Goal: Task Accomplishment & Management: Manage account settings

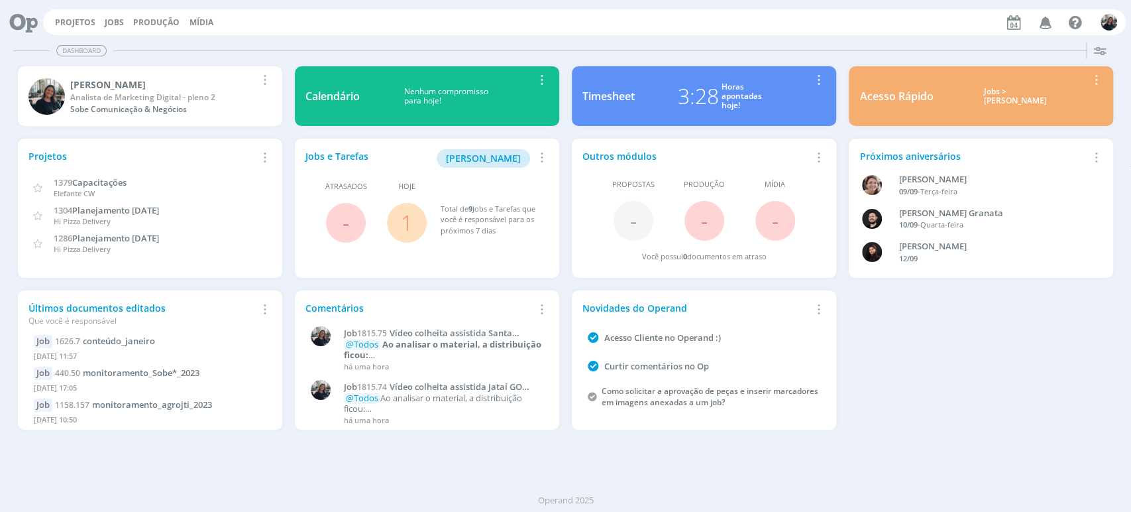
click at [1005, 94] on div "Jobs > [PERSON_NAME]" at bounding box center [1015, 96] width 144 height 19
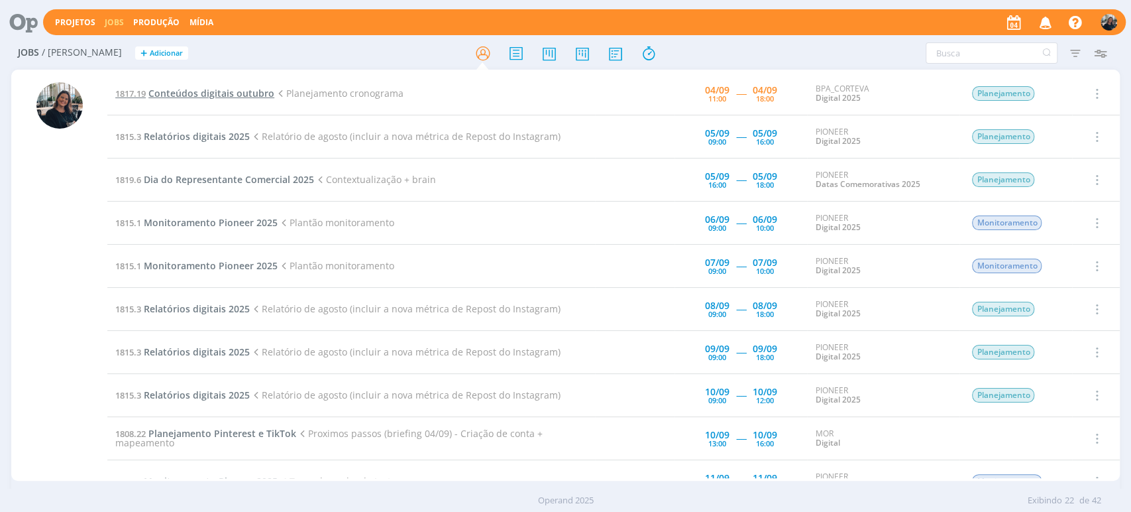
click at [263, 91] on span "Conteúdos digitais outubro" at bounding box center [211, 93] width 126 height 13
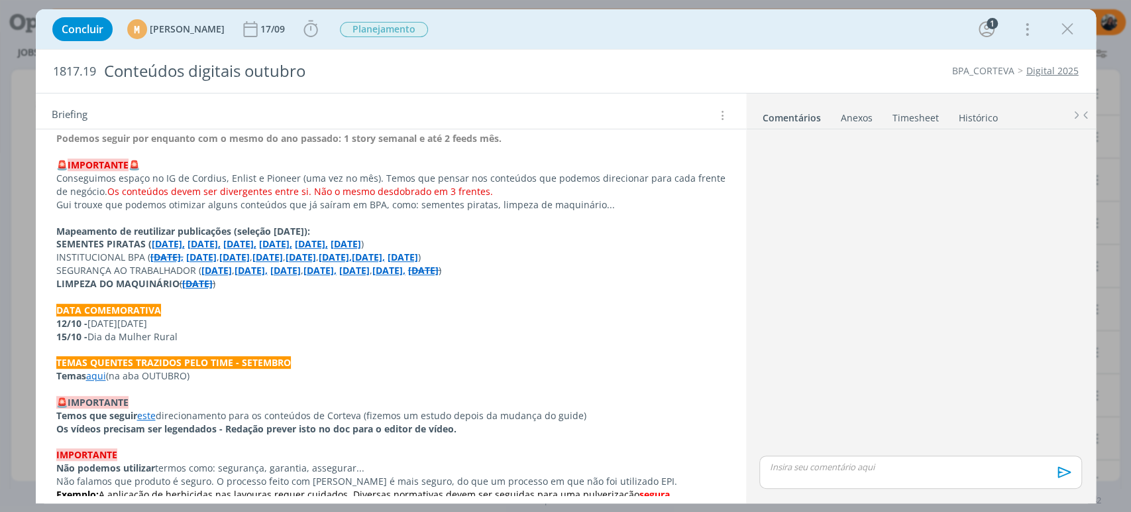
scroll to position [588, 0]
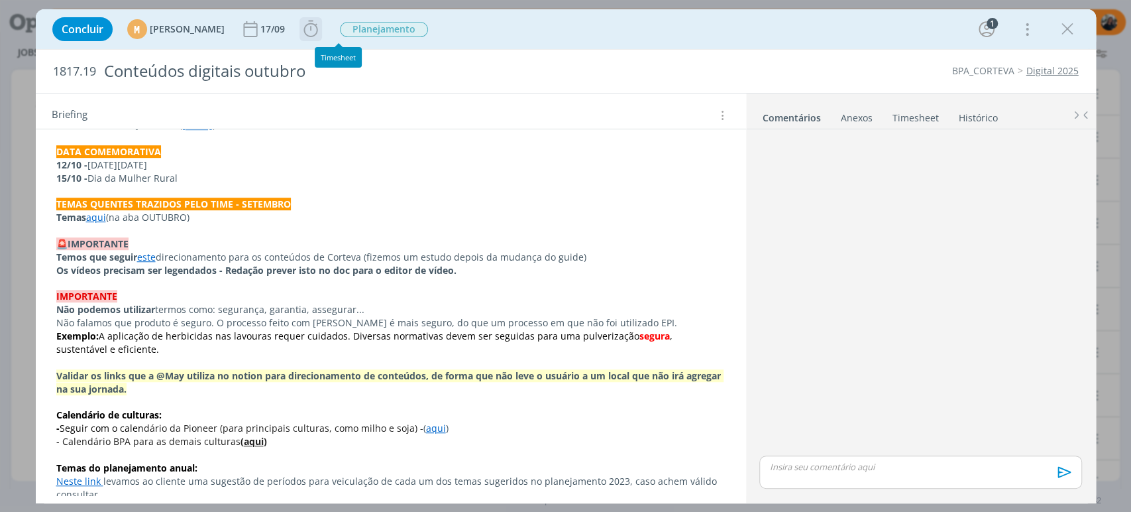
click at [321, 30] on icon "dialog" at bounding box center [311, 29] width 20 height 20
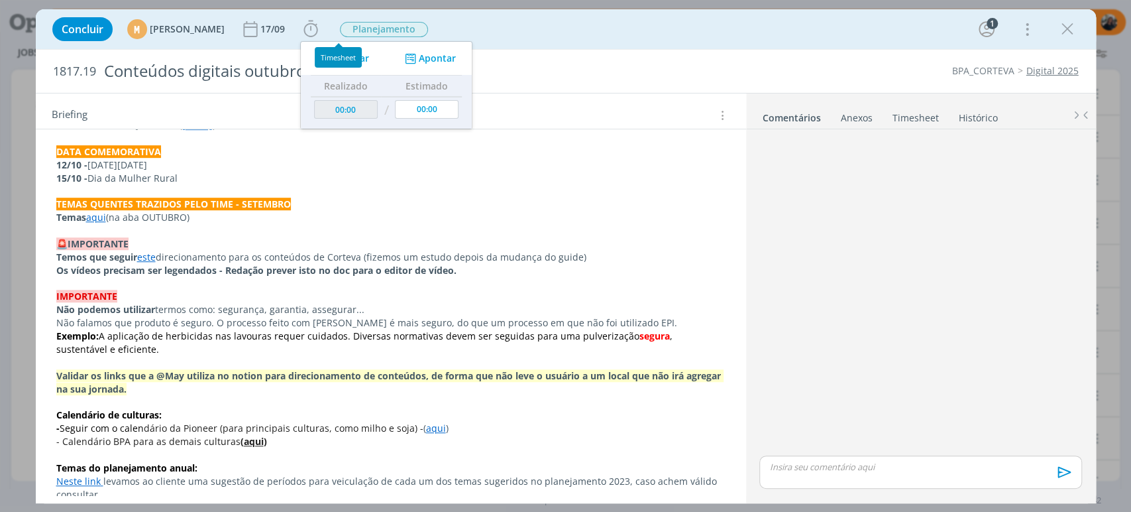
click at [354, 58] on div "Timesheet" at bounding box center [338, 57] width 47 height 21
click at [369, 60] on span "Iniciar" at bounding box center [355, 58] width 28 height 9
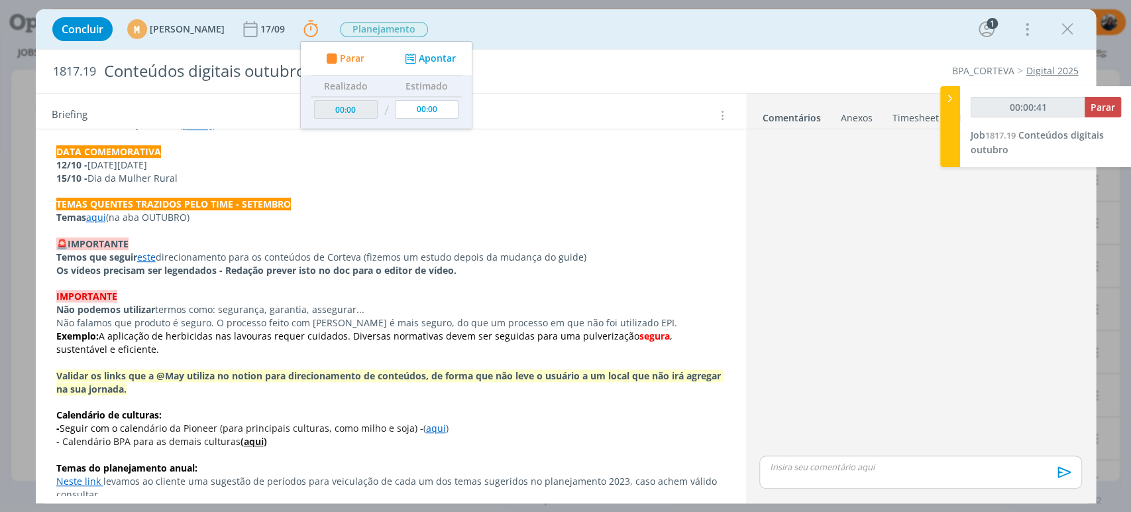
type input "00:00:42"
click at [952, 98] on icon at bounding box center [950, 98] width 13 height 14
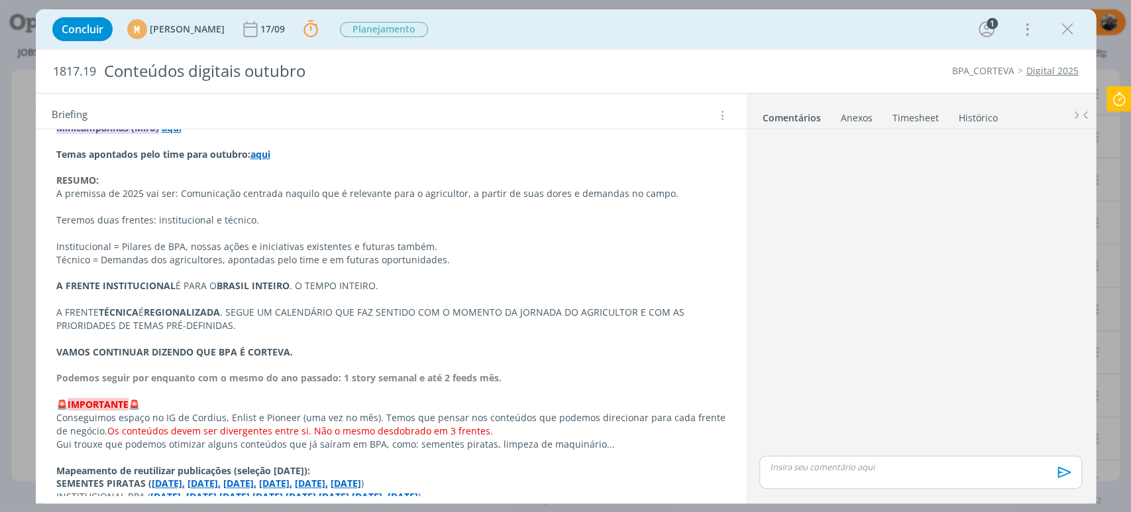
scroll to position [0, 0]
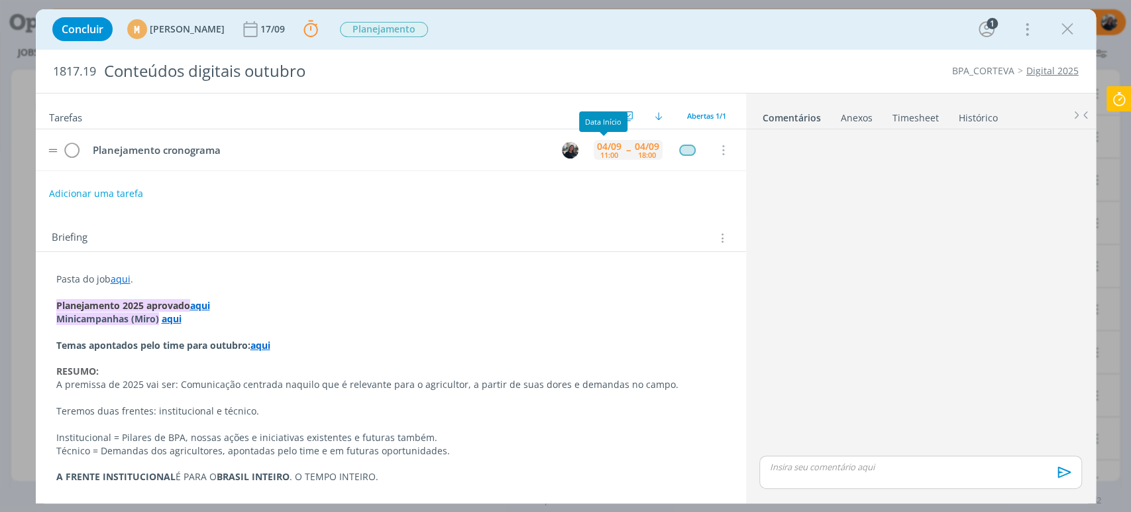
click at [609, 146] on div "04/09" at bounding box center [609, 146] width 25 height 9
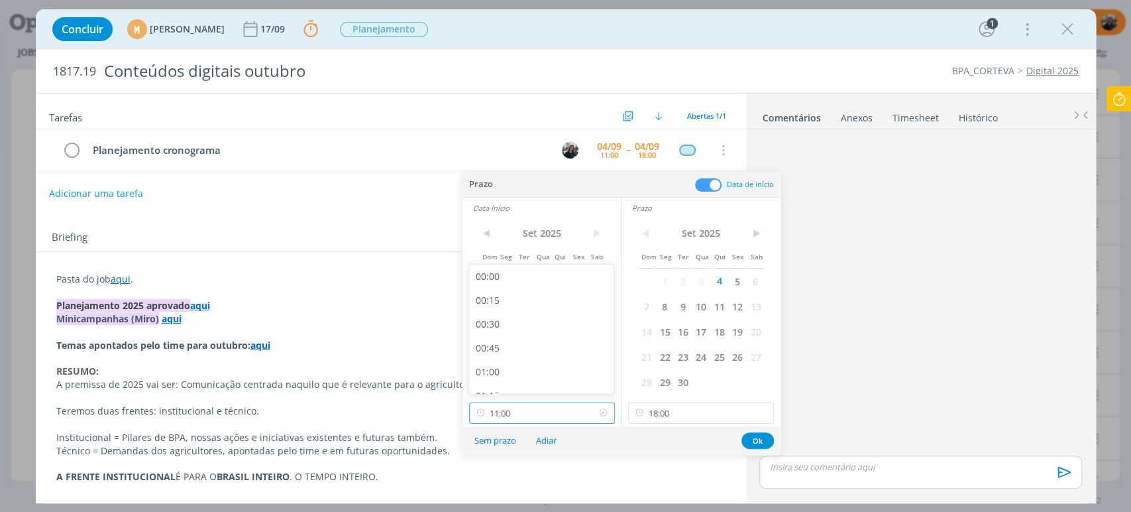
click at [526, 416] on input "11:00" at bounding box center [542, 412] width 146 height 21
click at [513, 341] on div "13:00" at bounding box center [543, 347] width 148 height 24
type input "13:00"
click at [752, 439] on button "Ok" at bounding box center [758, 440] width 32 height 17
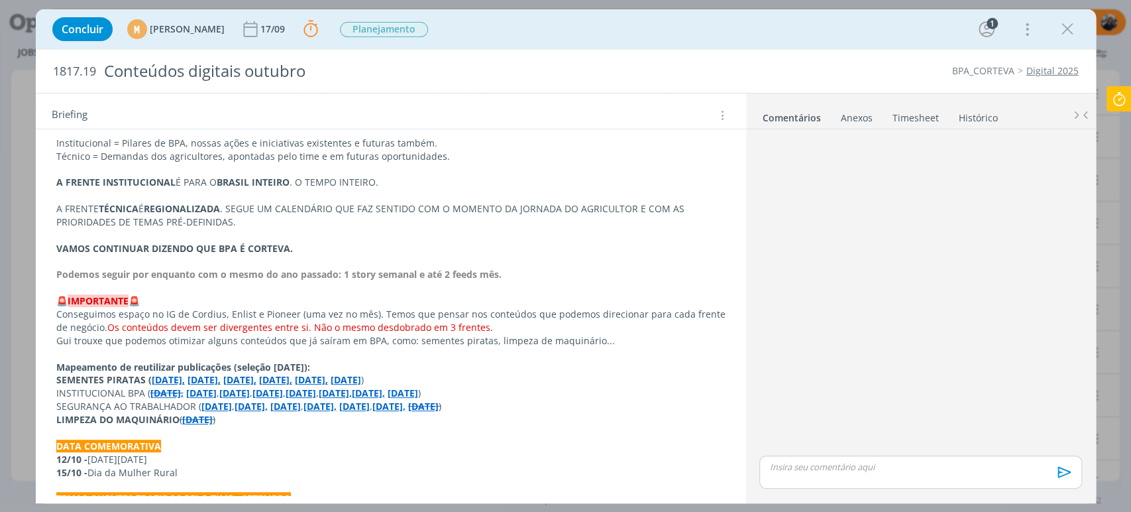
scroll to position [441, 0]
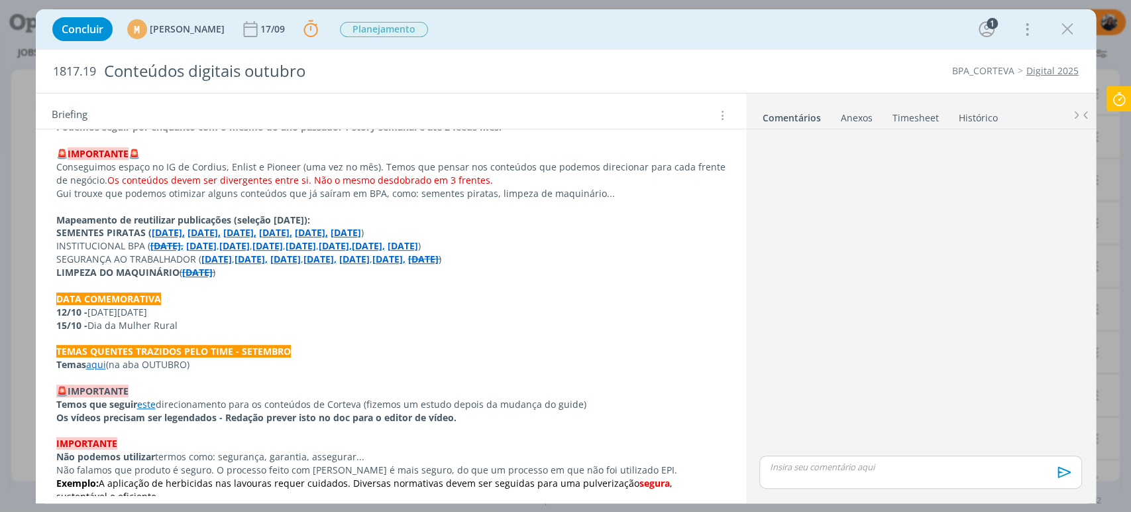
click at [99, 362] on link "aqui" at bounding box center [96, 364] width 20 height 13
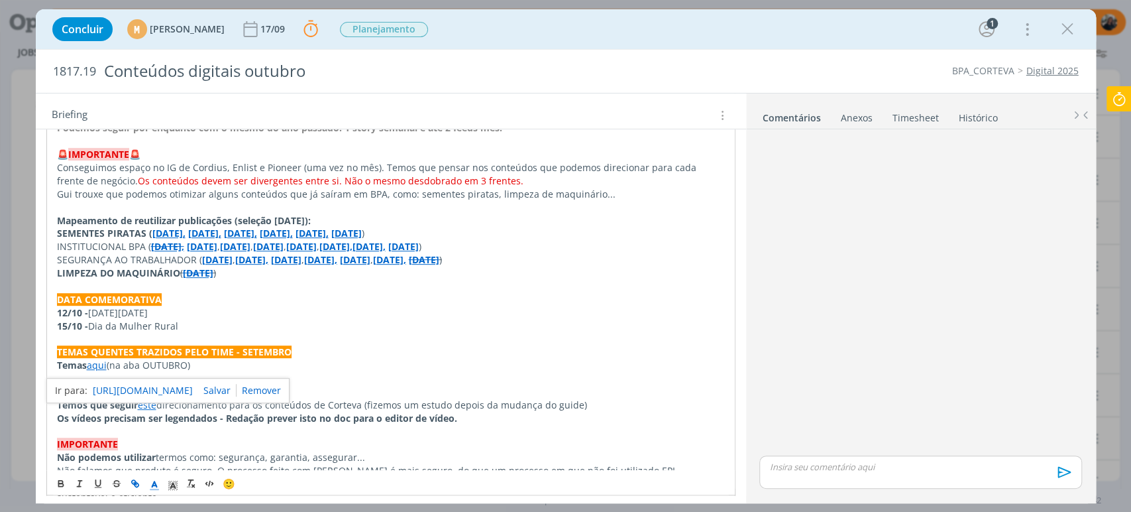
click at [108, 382] on link "[URL][DOMAIN_NAME]" at bounding box center [143, 390] width 100 height 17
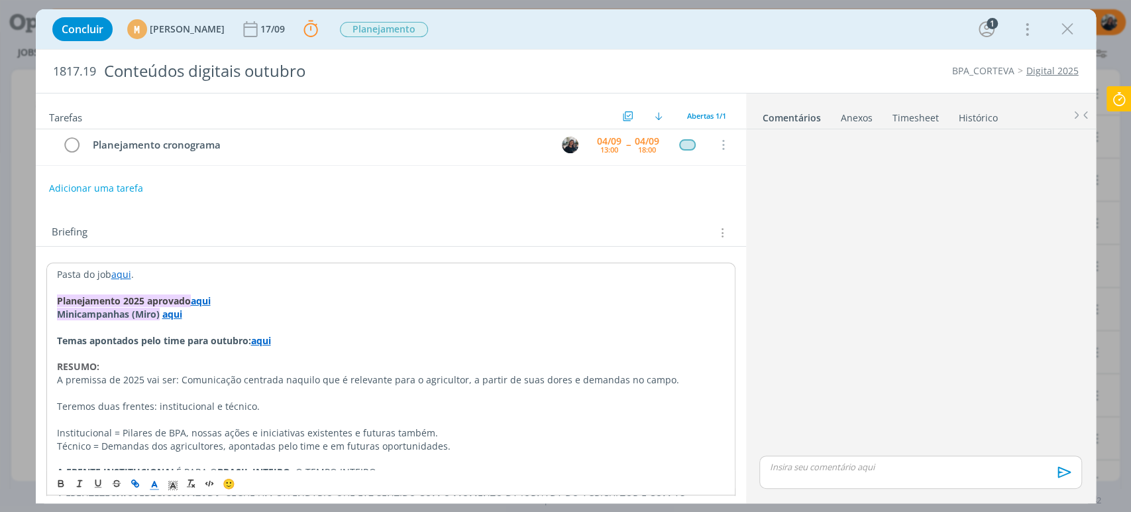
scroll to position [0, 0]
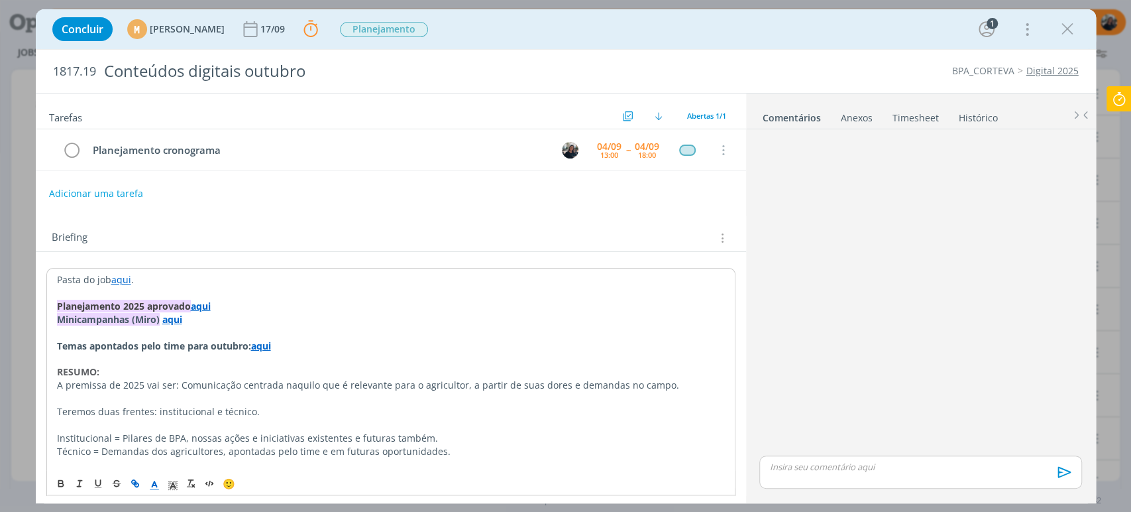
click at [171, 317] on strong "aqui" at bounding box center [172, 319] width 20 height 13
click at [193, 349] on link "[URL][DOMAIN_NAME]" at bounding box center [143, 344] width 100 height 17
click at [129, 273] on link "aqui" at bounding box center [121, 279] width 20 height 13
click at [131, 294] on div "[URL][DOMAIN_NAME]" at bounding box center [167, 305] width 243 height 25
click at [133, 302] on link "[URL][DOMAIN_NAME]" at bounding box center [143, 305] width 100 height 17
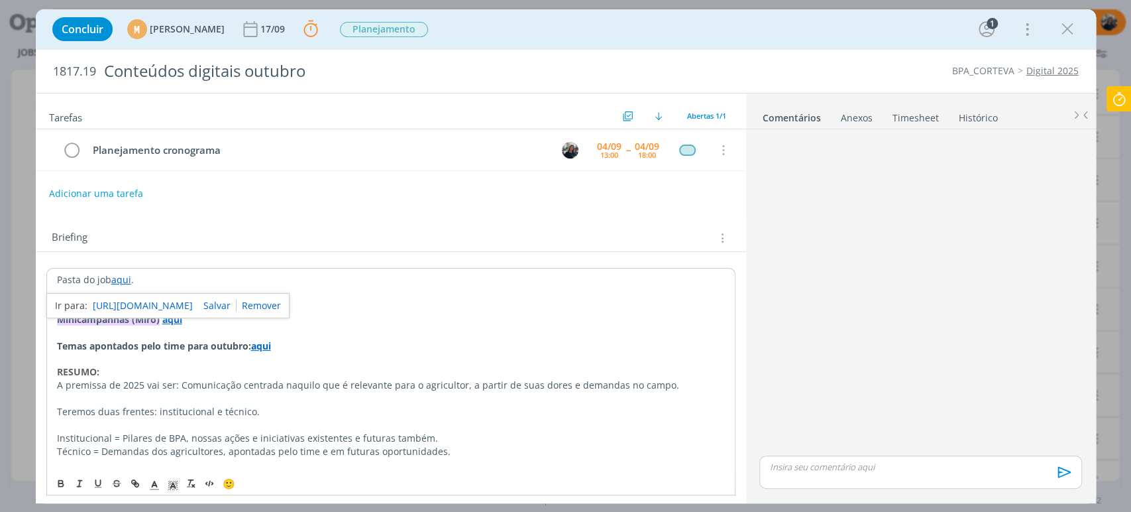
click at [1068, 25] on icon "dialog" at bounding box center [1068, 29] width 20 height 20
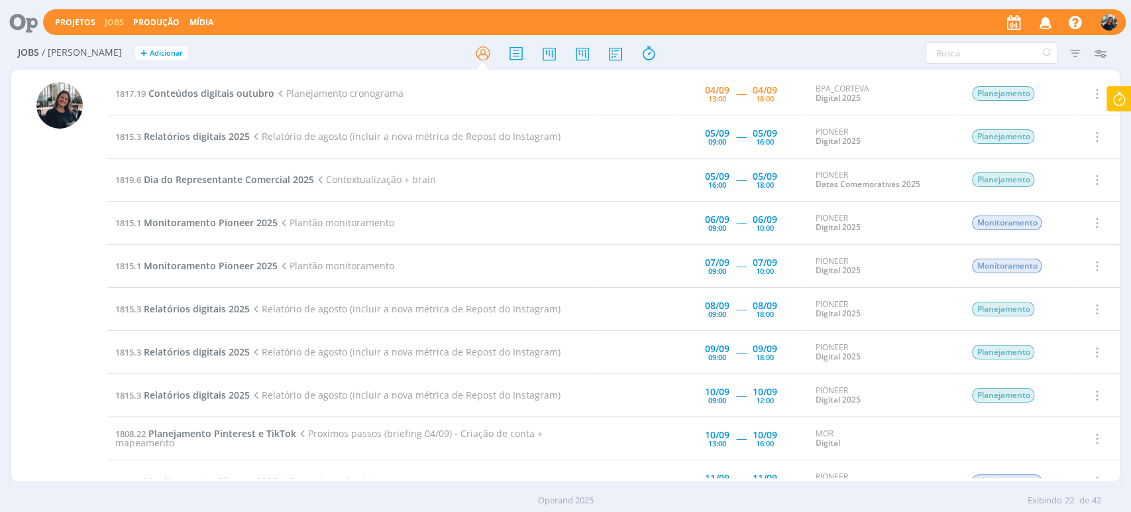
drag, startPoint x: 432, startPoint y: 179, endPoint x: 471, endPoint y: 179, distance: 39.1
click at [471, 179] on td "1819.6 Dia do Representante Comercial 2025 Contextualização + brain" at bounding box center [351, 179] width 488 height 43
drag, startPoint x: 349, startPoint y: 220, endPoint x: 460, endPoint y: 227, distance: 110.9
click at [460, 227] on td "1815.1 Monitoramento Pioneer 2025 Plantão monitoramento" at bounding box center [351, 222] width 488 height 43
click at [502, 246] on td "1815.1 Monitoramento Pioneer 2025 Plantão monitoramento" at bounding box center [351, 266] width 488 height 43
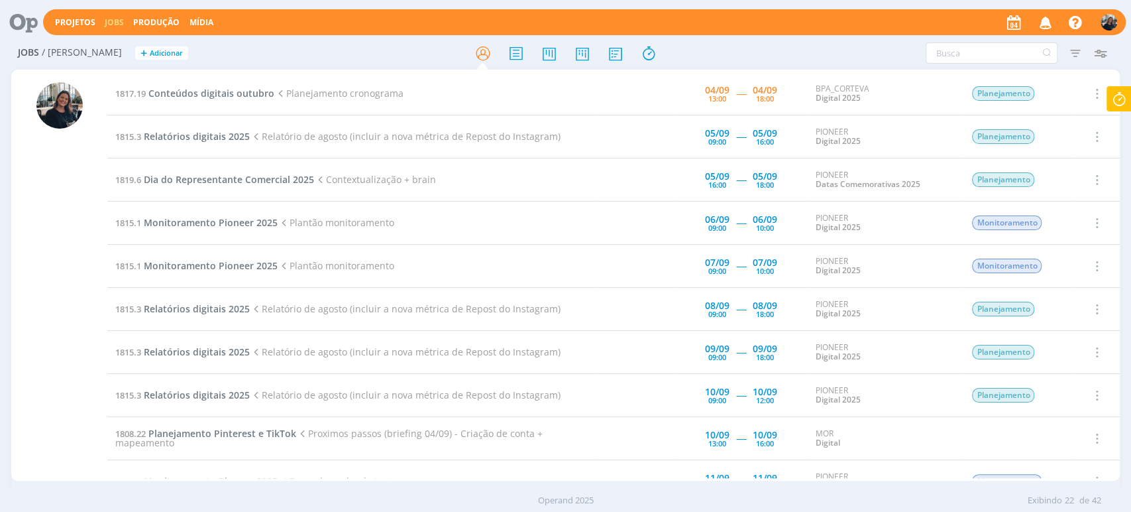
click at [212, 85] on td "1817.19 Conteúdos digitais outubro Planejamento cronograma" at bounding box center [351, 93] width 488 height 43
click at [215, 92] on span "Conteúdos digitais outubro" at bounding box center [211, 93] width 126 height 13
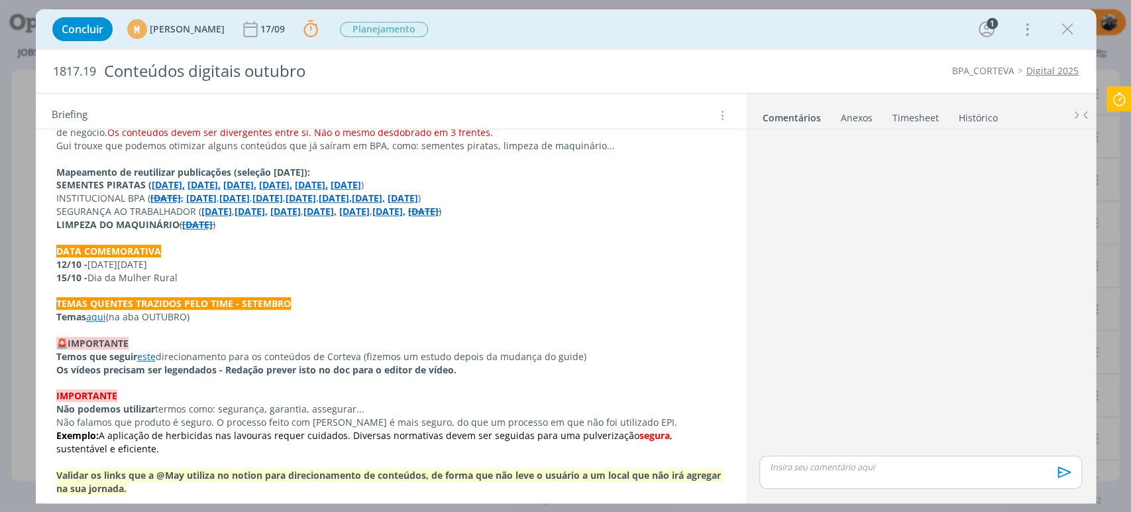
scroll to position [515, 0]
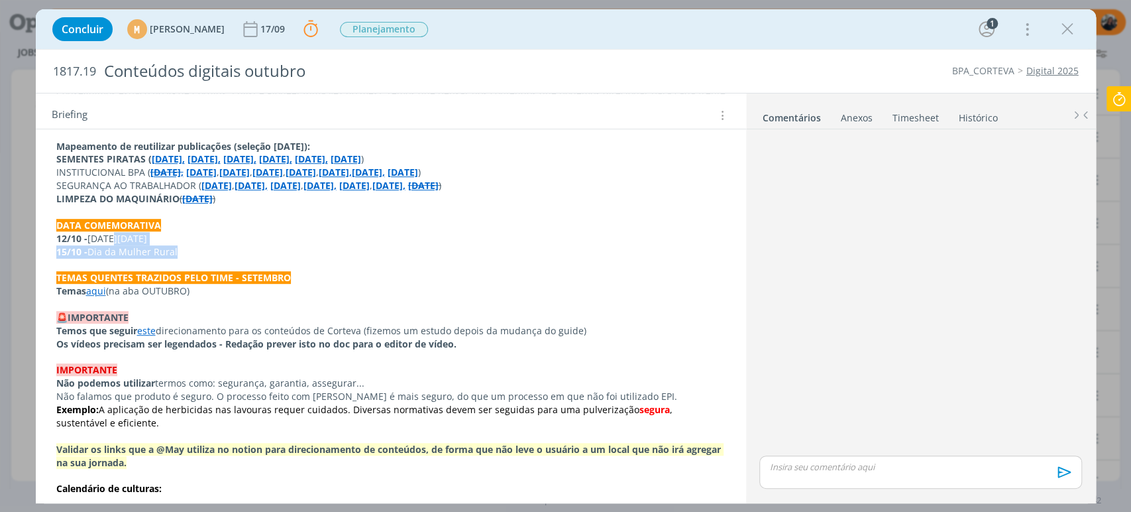
drag, startPoint x: 108, startPoint y: 239, endPoint x: 207, endPoint y: 269, distance: 103.3
click at [190, 248] on div "Pasta do job aqui . Planejamento 2025 aprovado aqui Minicampanhas (Miro) aqui T…" at bounding box center [390, 245] width 689 height 984
click at [147, 250] on p "15/10 - Dia da Mulher Rural" at bounding box center [390, 251] width 669 height 13
drag, startPoint x: 1064, startPoint y: 22, endPoint x: 1071, endPoint y: 31, distance: 11.8
click at [1064, 23] on icon "dialog" at bounding box center [1068, 29] width 20 height 20
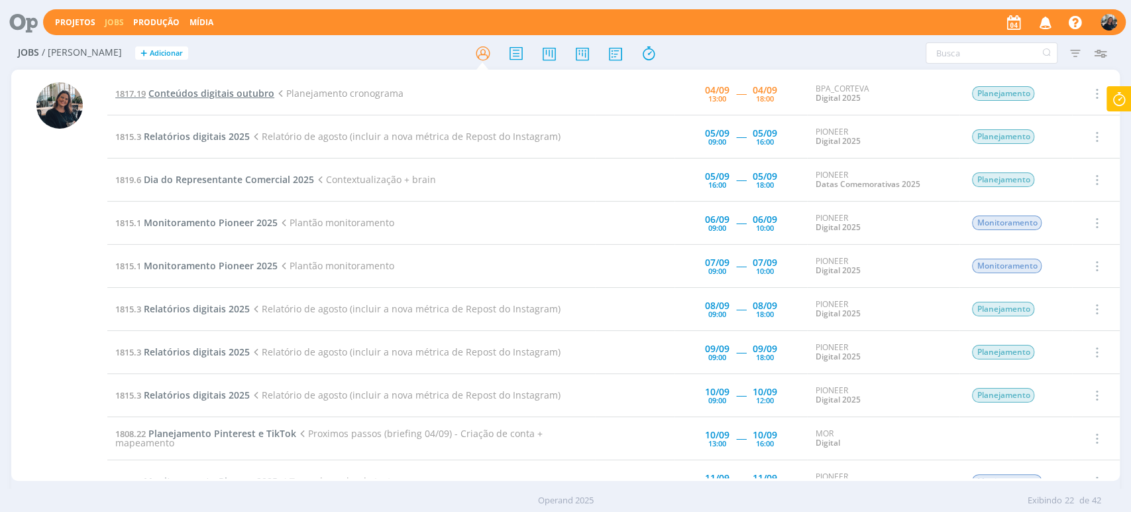
click at [238, 93] on span "Conteúdos digitais outubro" at bounding box center [211, 93] width 126 height 13
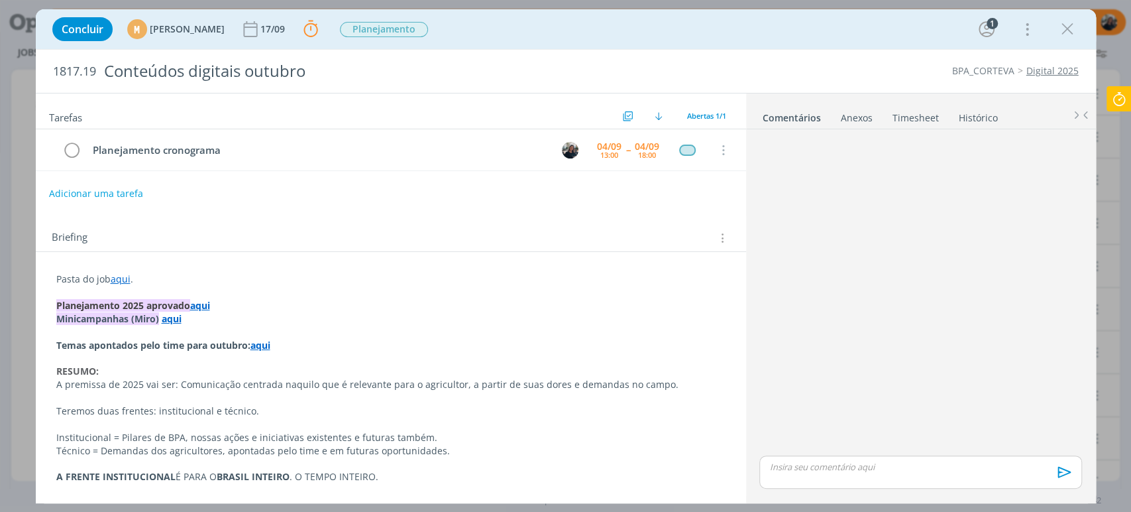
click at [124, 273] on link "aqui" at bounding box center [121, 278] width 20 height 13
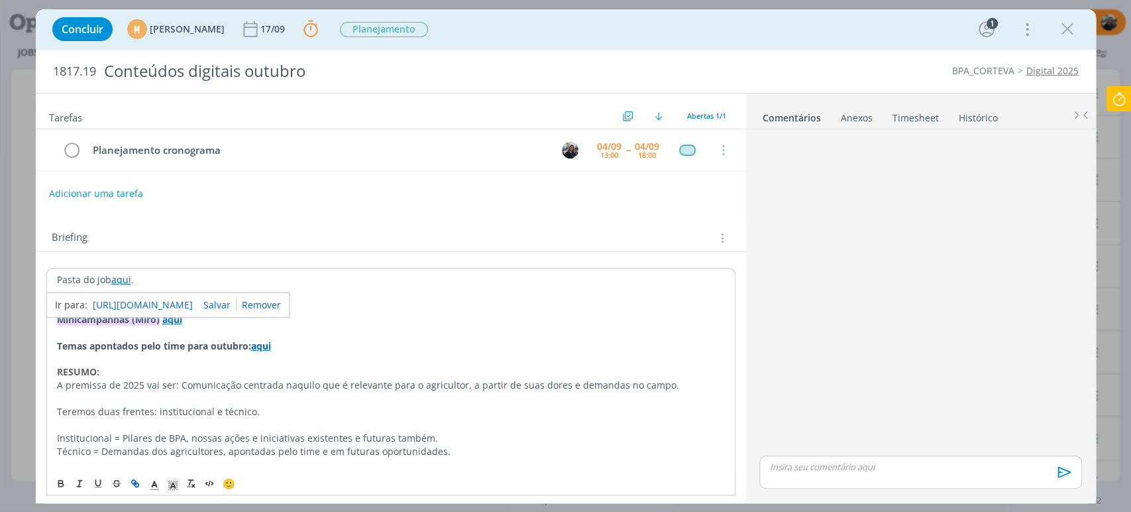
click at [132, 298] on link "[URL][DOMAIN_NAME]" at bounding box center [143, 304] width 100 height 17
click at [357, 216] on div "Briefing Briefings Predefinidos Versões do Briefing Ver Briefing do Projeto" at bounding box center [391, 234] width 710 height 36
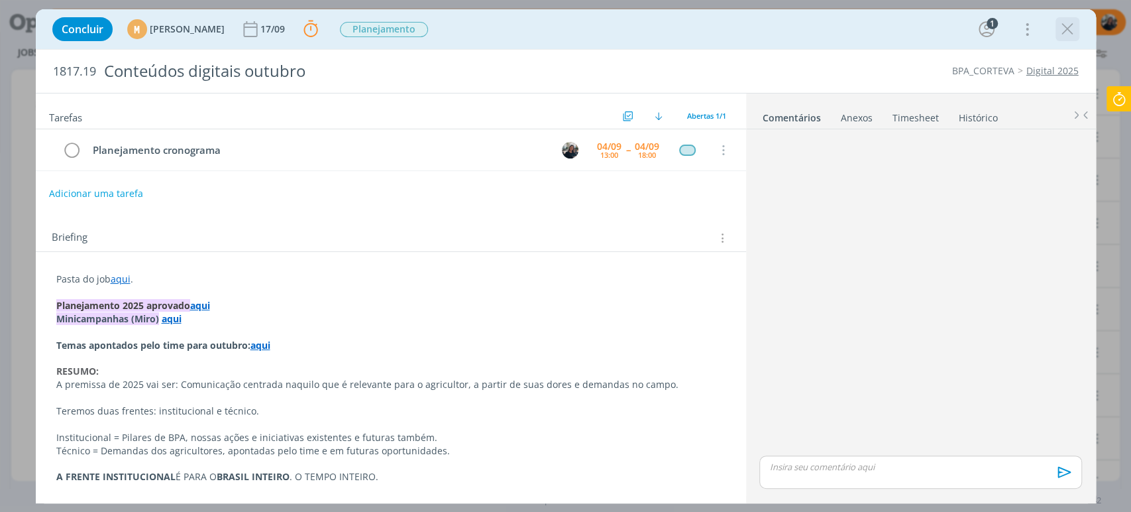
click at [1065, 31] on icon "dialog" at bounding box center [1068, 29] width 20 height 20
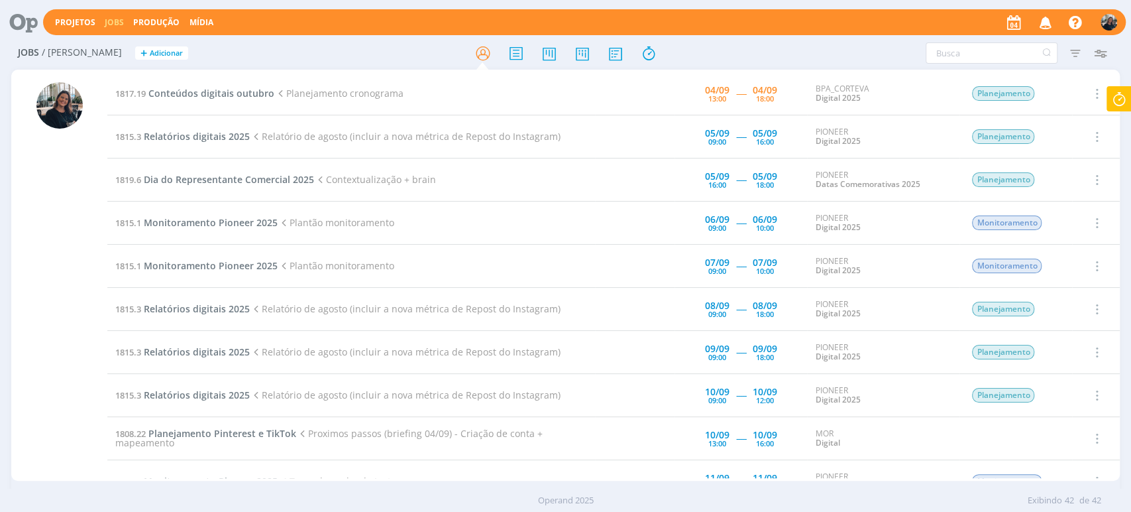
click at [1124, 108] on icon at bounding box center [1119, 99] width 24 height 26
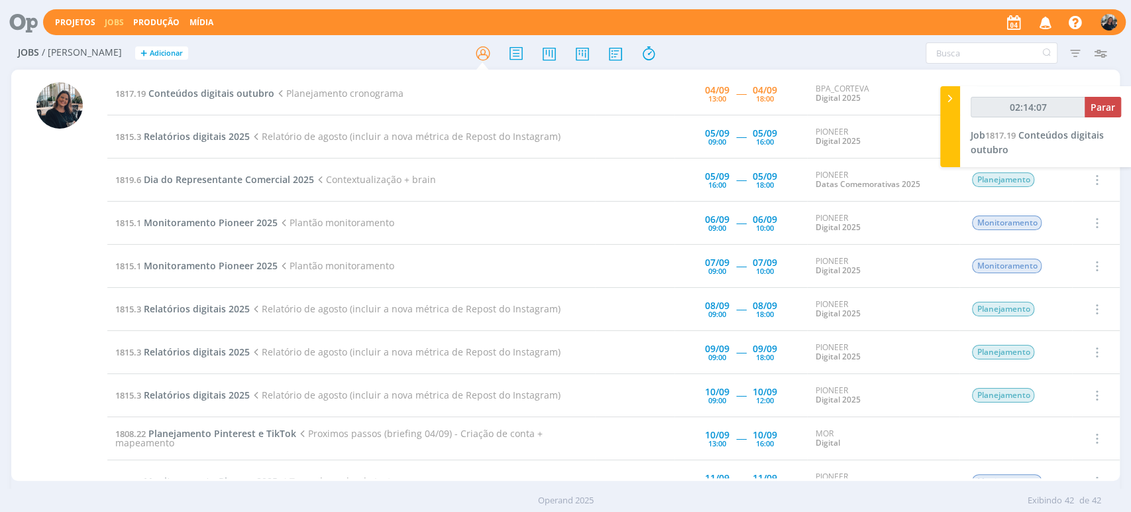
type input "02:14:08"
click at [1107, 106] on span "Parar" at bounding box center [1103, 107] width 25 height 13
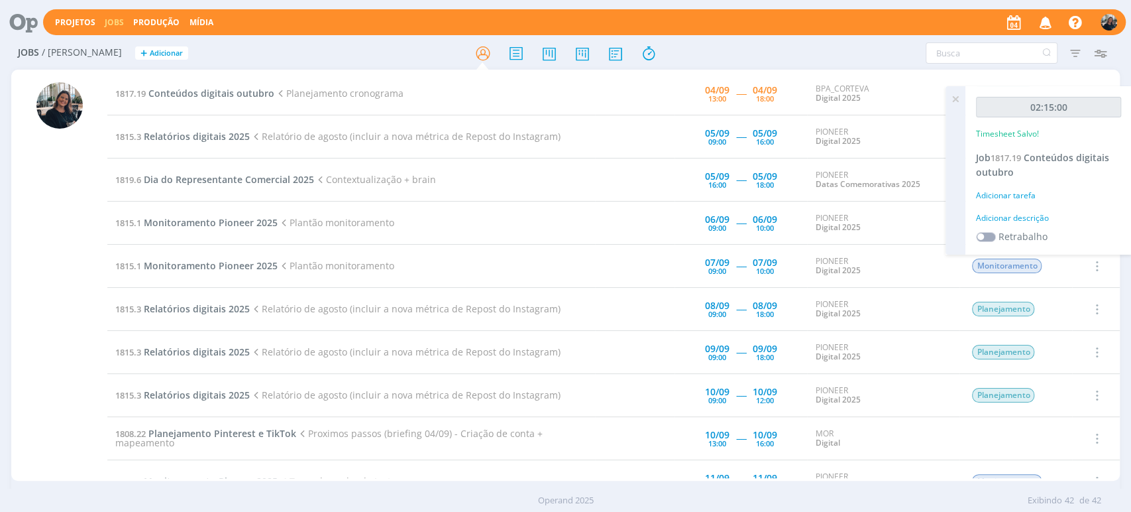
click at [1025, 221] on div "Adicionar descrição" at bounding box center [1048, 218] width 145 height 12
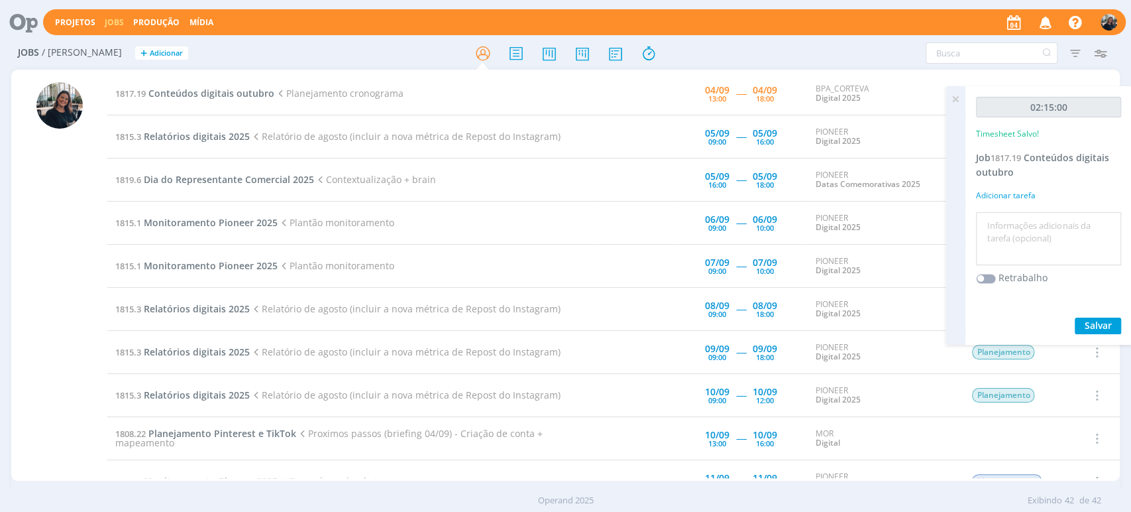
click at [1023, 224] on textarea at bounding box center [1048, 238] width 139 height 47
type textarea "c"
type textarea "Criação cronograma"
click at [1087, 326] on span "Salvar" at bounding box center [1098, 325] width 27 height 13
click at [1092, 325] on span "Salvar" at bounding box center [1098, 325] width 27 height 13
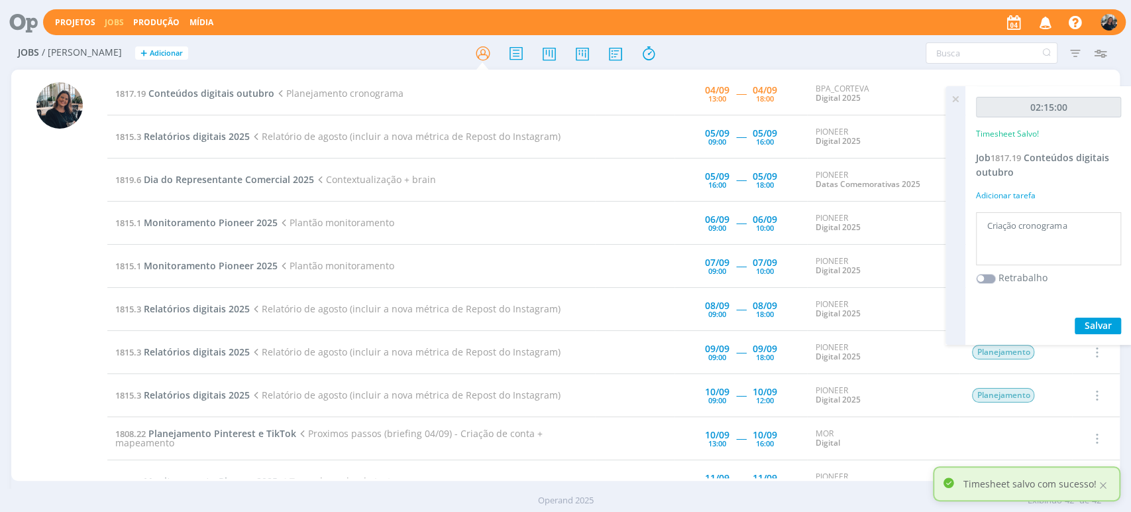
click at [952, 94] on icon at bounding box center [956, 99] width 24 height 26
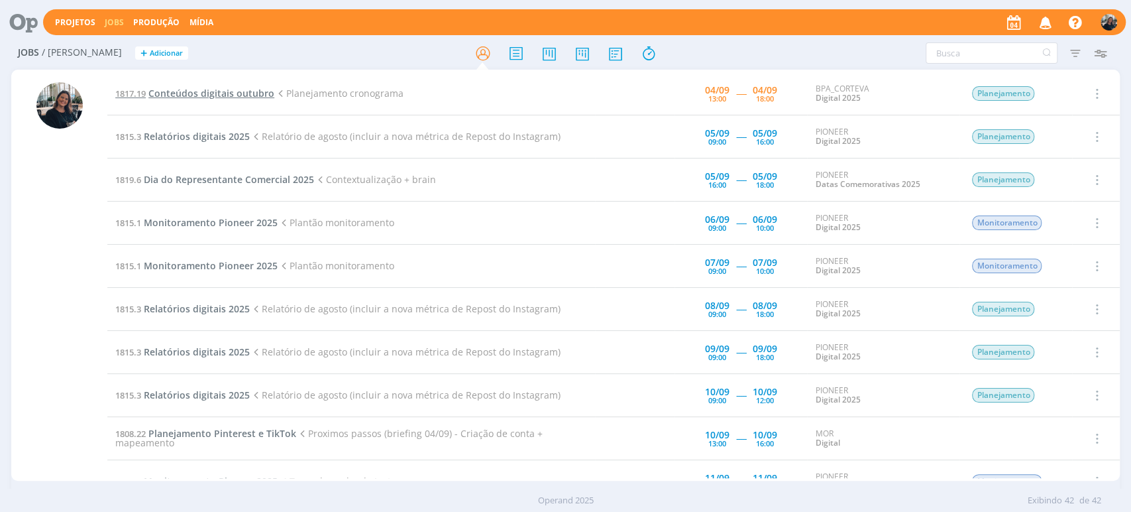
click at [222, 97] on span "Conteúdos digitais outubro" at bounding box center [211, 93] width 126 height 13
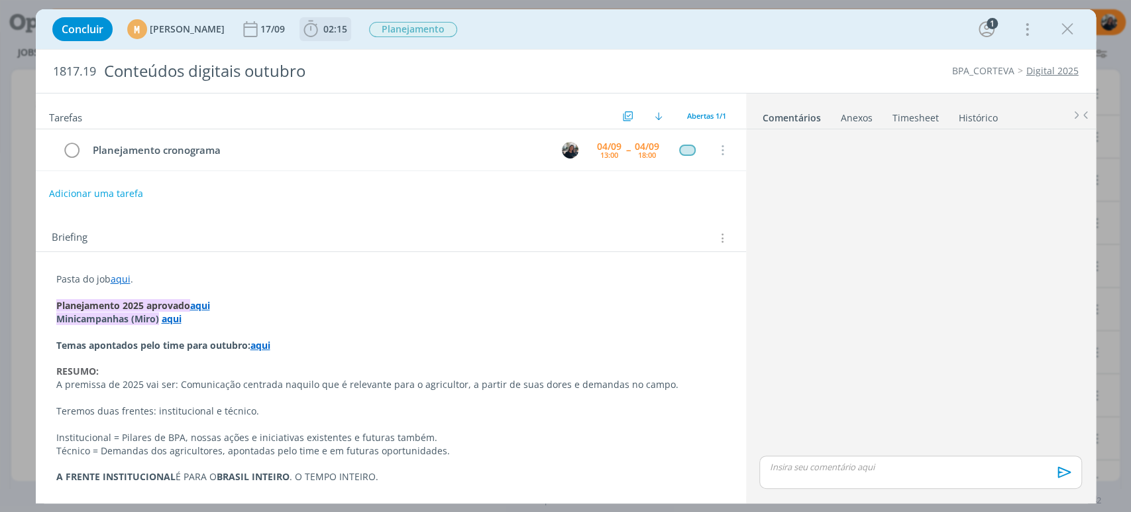
click at [321, 29] on icon "dialog" at bounding box center [311, 29] width 20 height 20
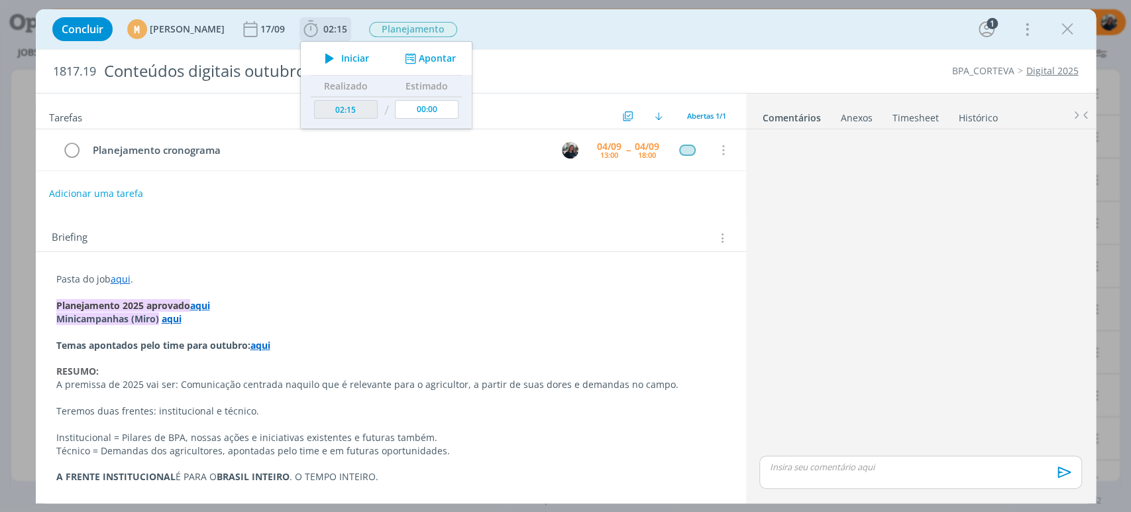
click at [341, 57] on icon "dialog" at bounding box center [329, 58] width 23 height 17
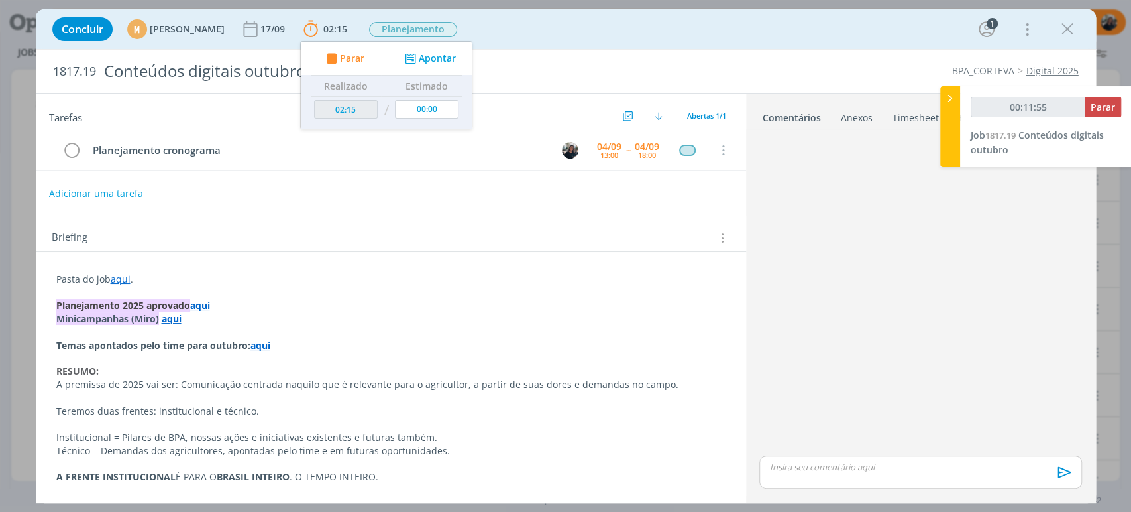
type input "00:11:56"
click at [940, 94] on div at bounding box center [950, 126] width 20 height 81
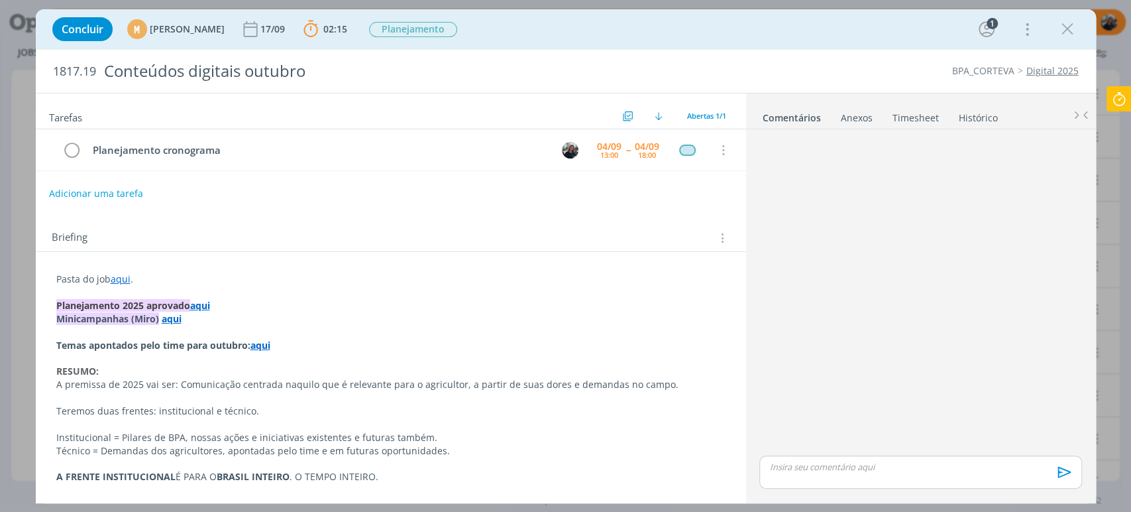
drag, startPoint x: 350, startPoint y: 224, endPoint x: 300, endPoint y: 224, distance: 50.4
click at [350, 225] on div "Briefing Briefings Predefinidos Versões do Briefing Ver Briefing do Projeto" at bounding box center [391, 234] width 710 height 36
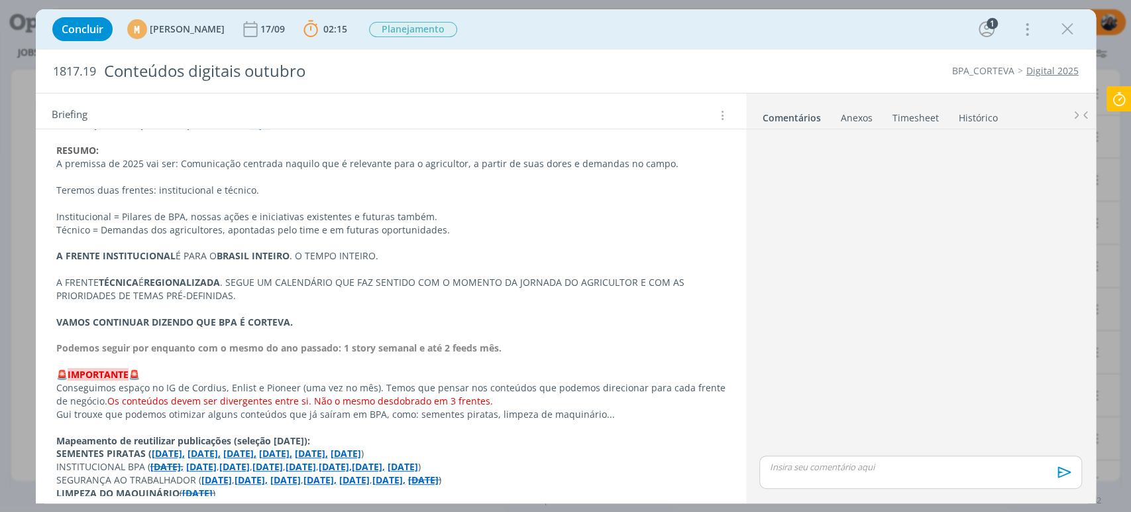
scroll to position [147, 0]
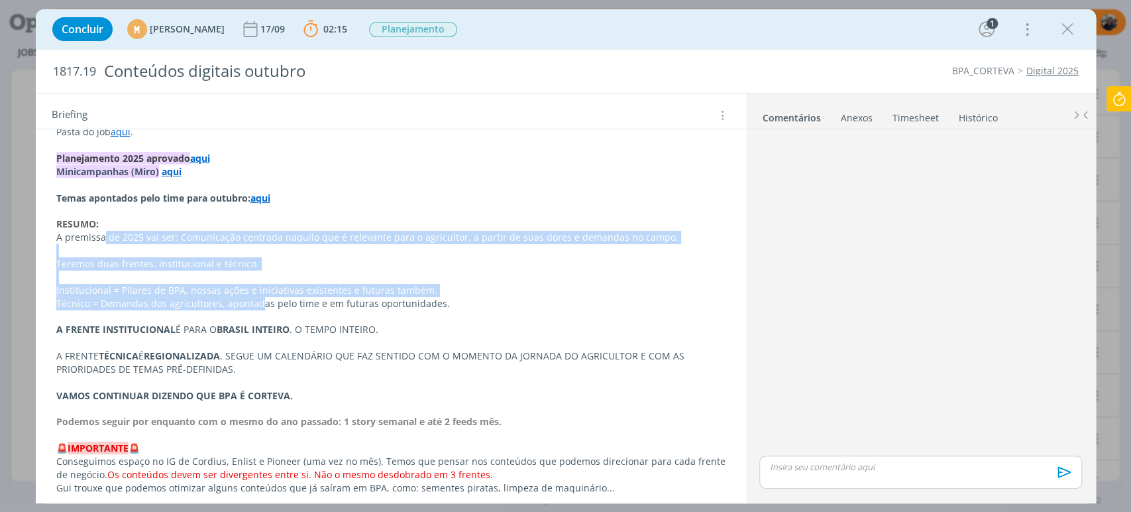
drag, startPoint x: 102, startPoint y: 235, endPoint x: 280, endPoint y: 304, distance: 190.3
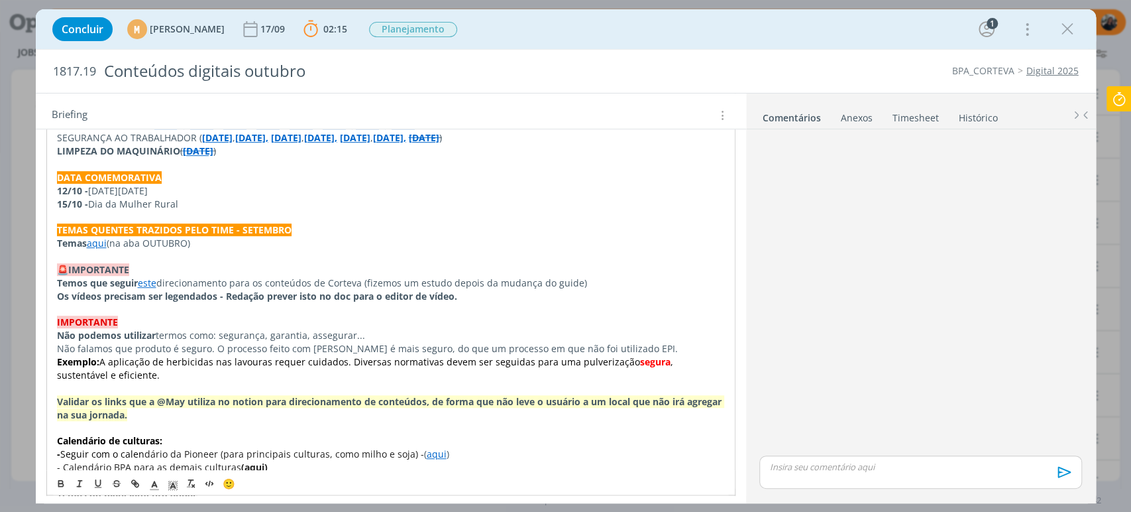
scroll to position [588, 0]
